Goal: Information Seeking & Learning: Learn about a topic

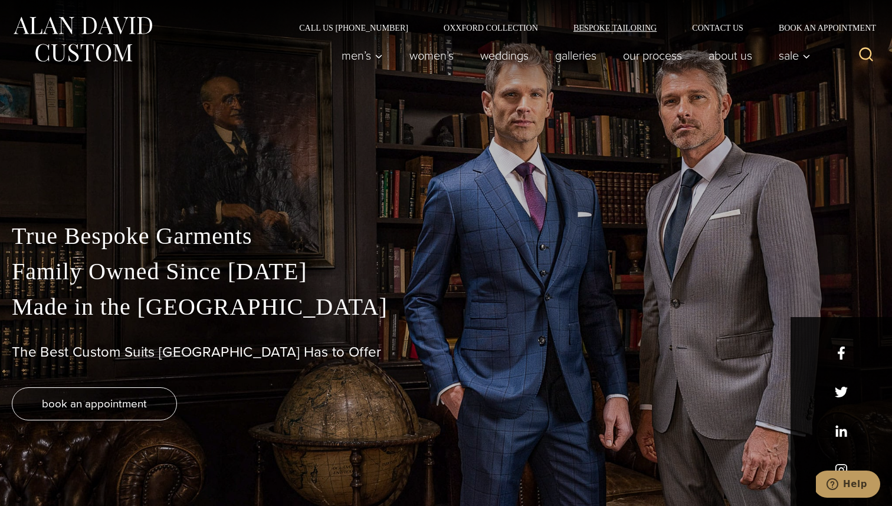
click at [620, 27] on link "Bespoke Tailoring" at bounding box center [615, 28] width 119 height 8
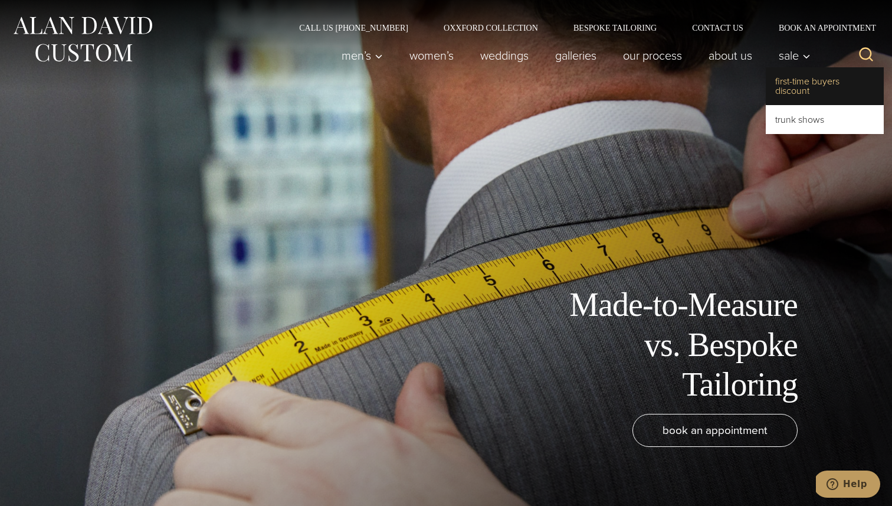
click at [797, 81] on link "First-Time Buyers Discount" at bounding box center [825, 86] width 118 height 38
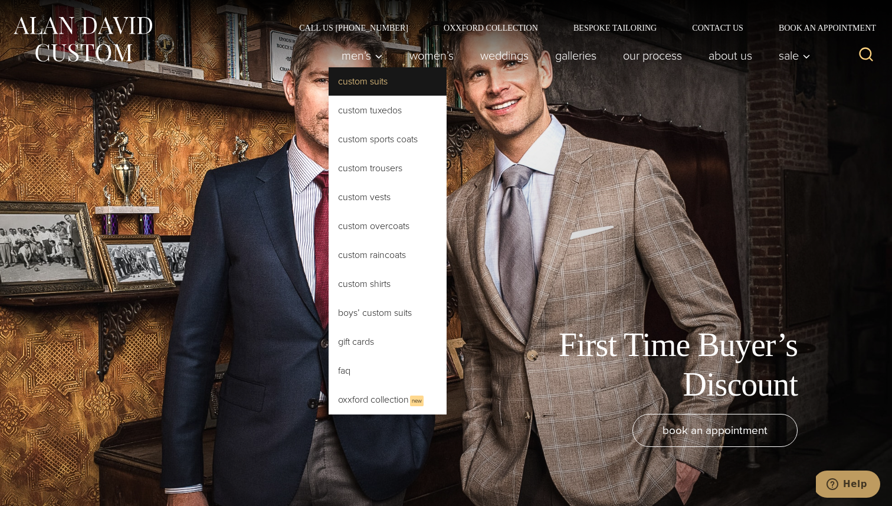
click at [346, 74] on link "Custom Suits" at bounding box center [388, 81] width 118 height 28
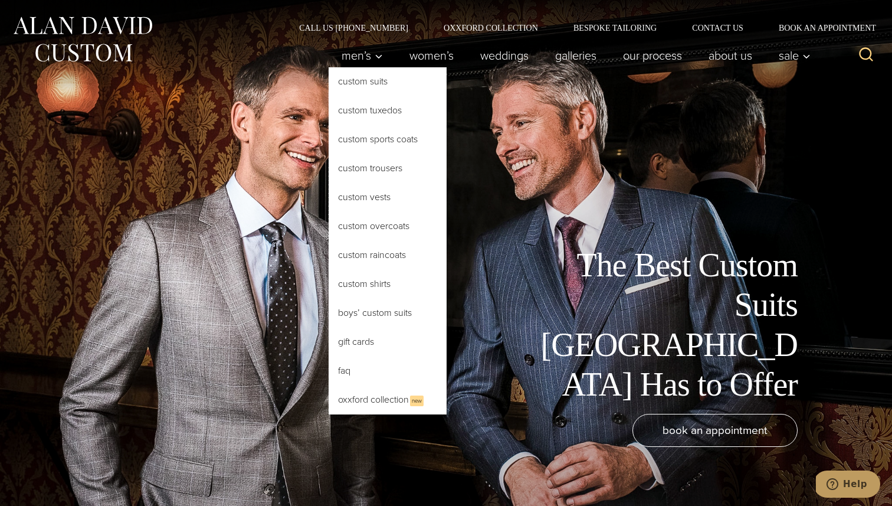
click at [348, 83] on link "Custom Suits" at bounding box center [388, 81] width 118 height 28
